Goal: Task Accomplishment & Management: Manage account settings

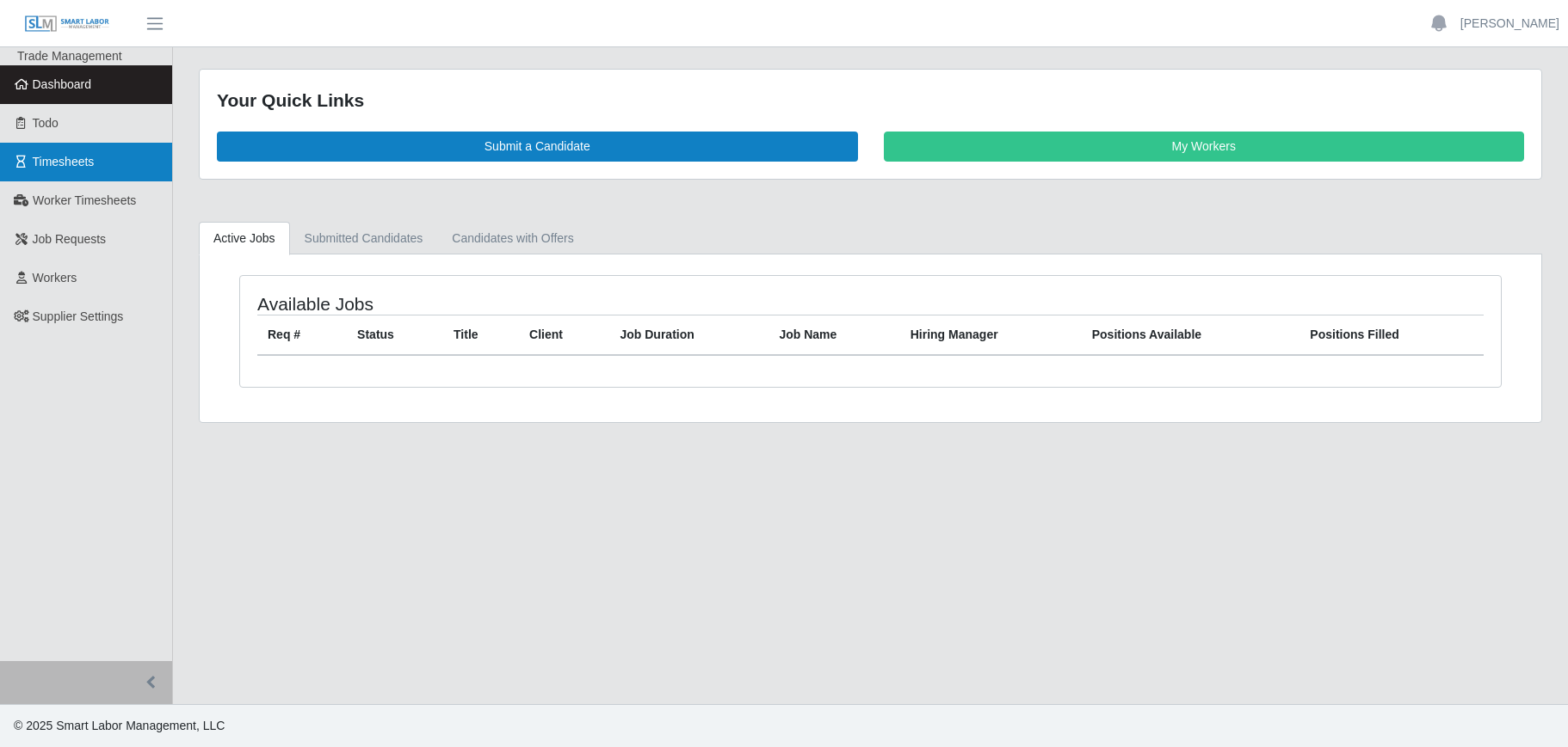
click at [53, 153] on link "Timesheets" at bounding box center [85, 162] width 172 height 39
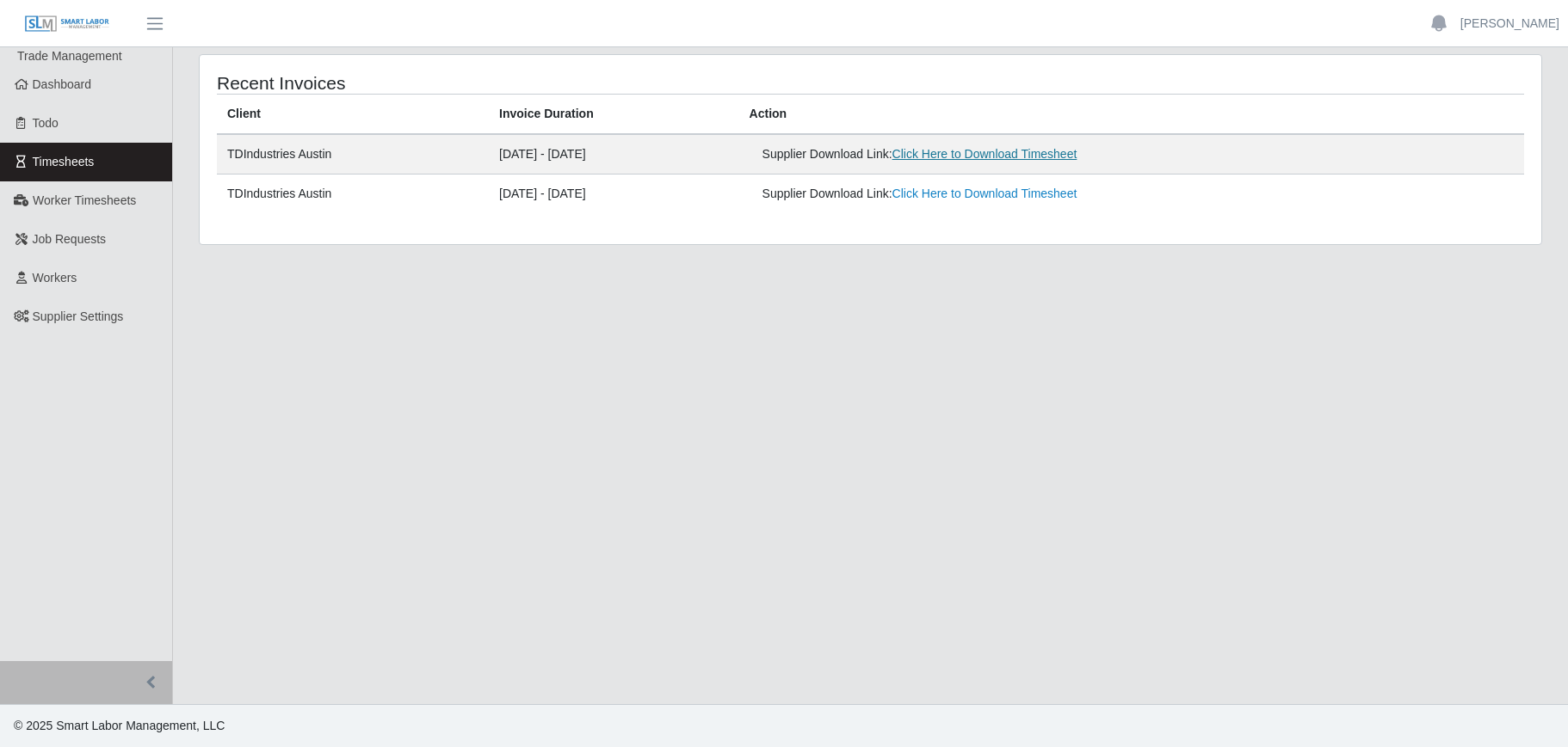
click at [1035, 151] on link "Click Here to Download Timesheet" at bounding box center [985, 153] width 185 height 14
click at [73, 244] on span "Job Requests" at bounding box center [70, 239] width 74 height 14
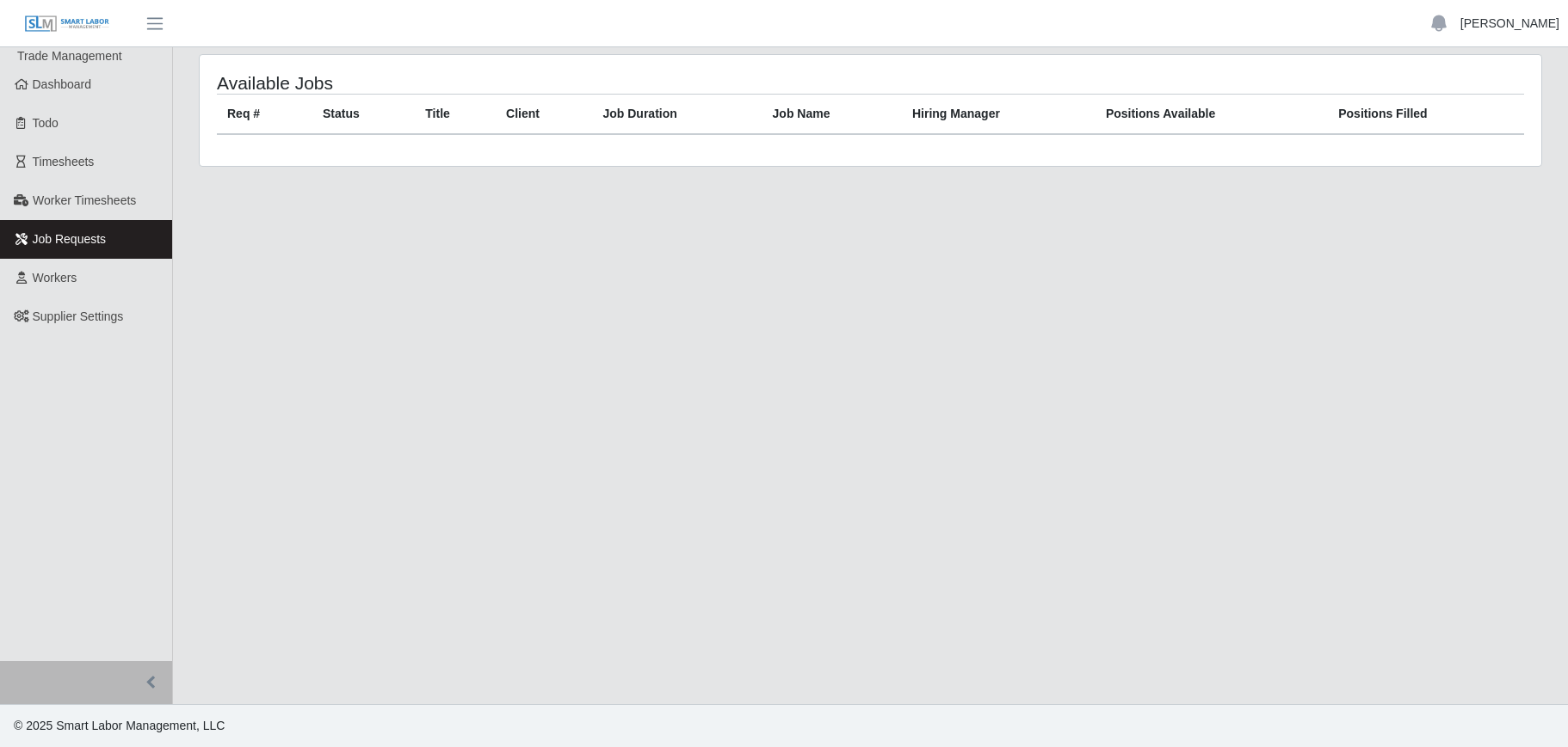
click at [1529, 32] on link "[PERSON_NAME]" at bounding box center [1509, 24] width 99 height 18
click at [1468, 123] on link "Logout" at bounding box center [1489, 119] width 155 height 36
